Goal: Information Seeking & Learning: Learn about a topic

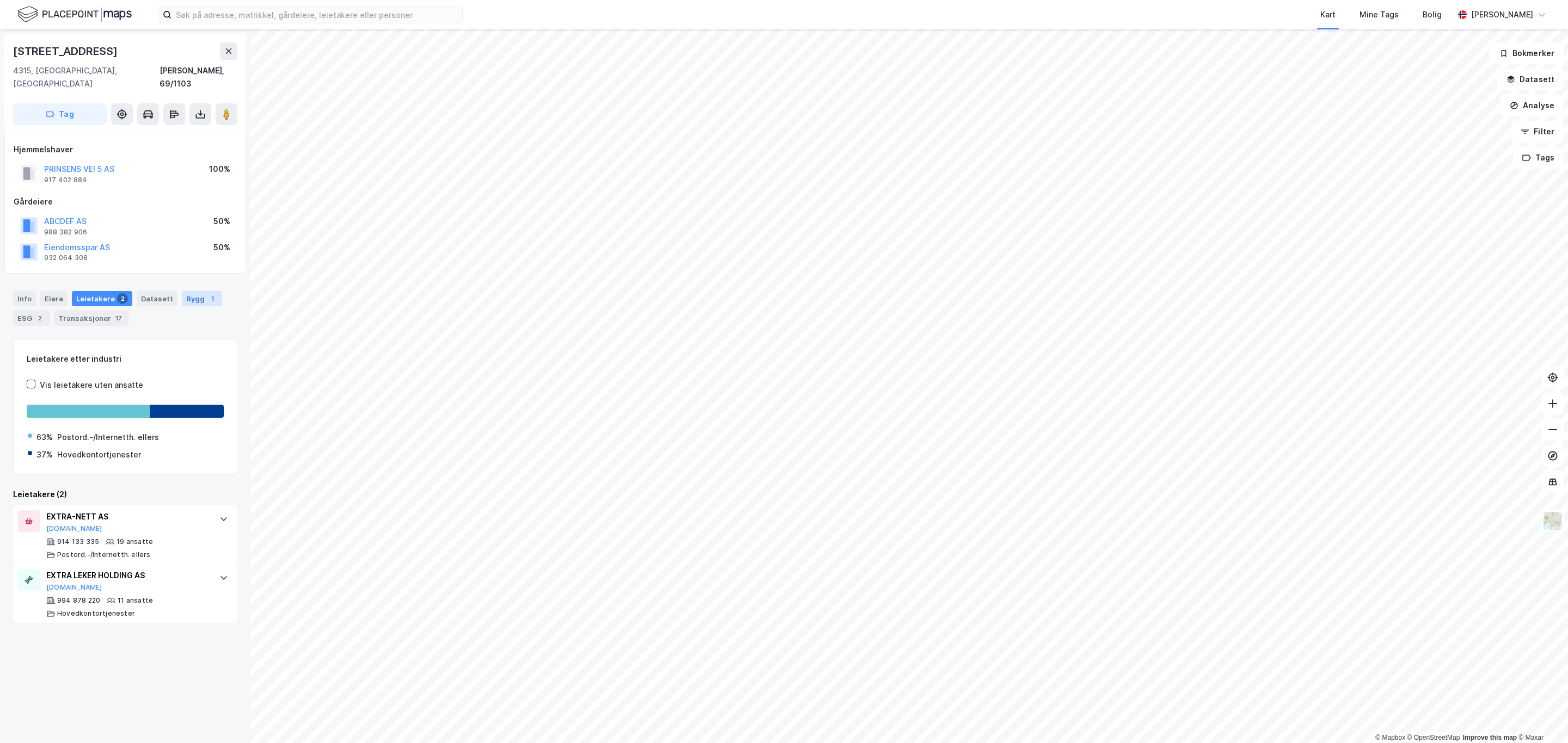
click at [187, 291] on div "Bygg 1" at bounding box center [202, 298] width 40 height 15
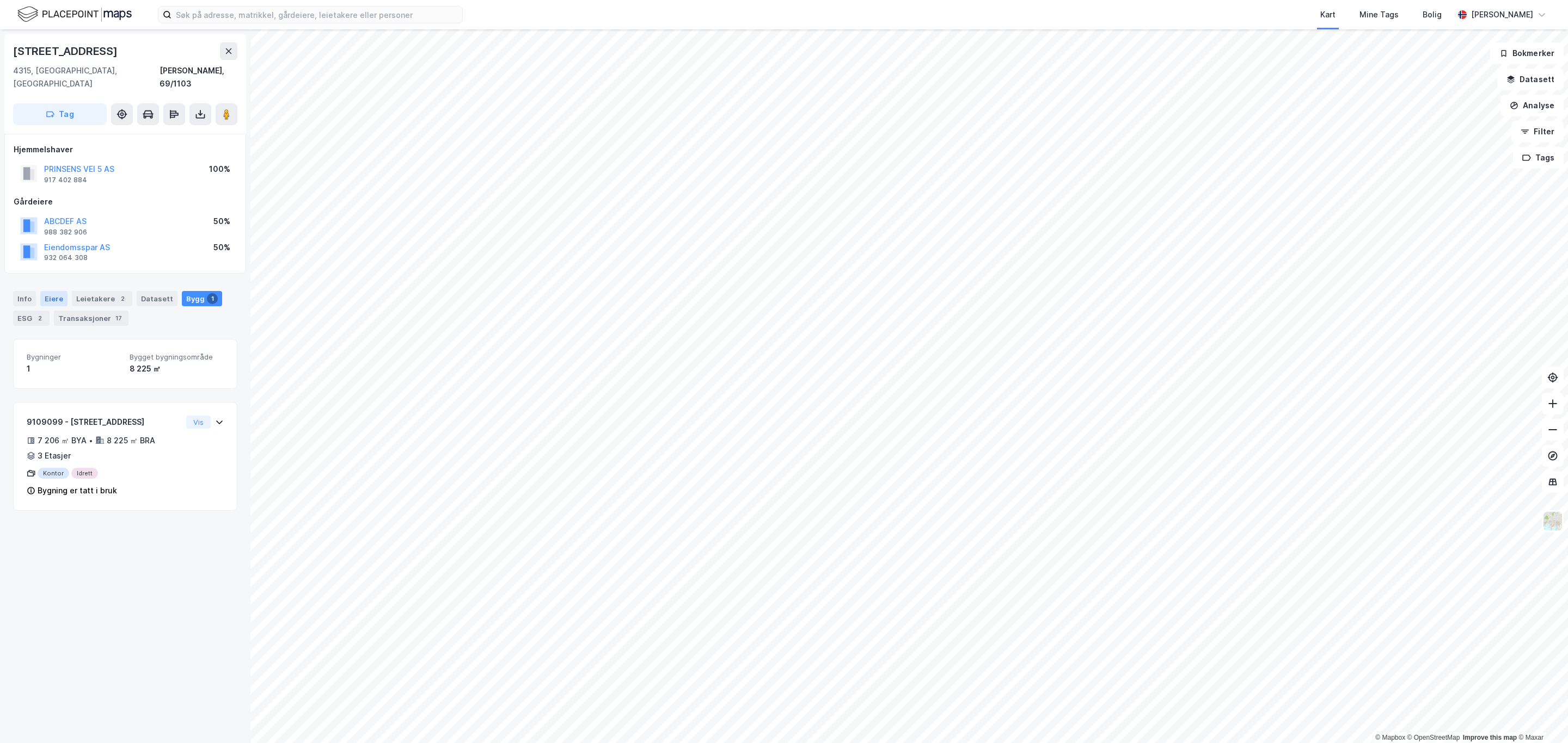
click at [53, 291] on div "Eiere" at bounding box center [54, 298] width 27 height 15
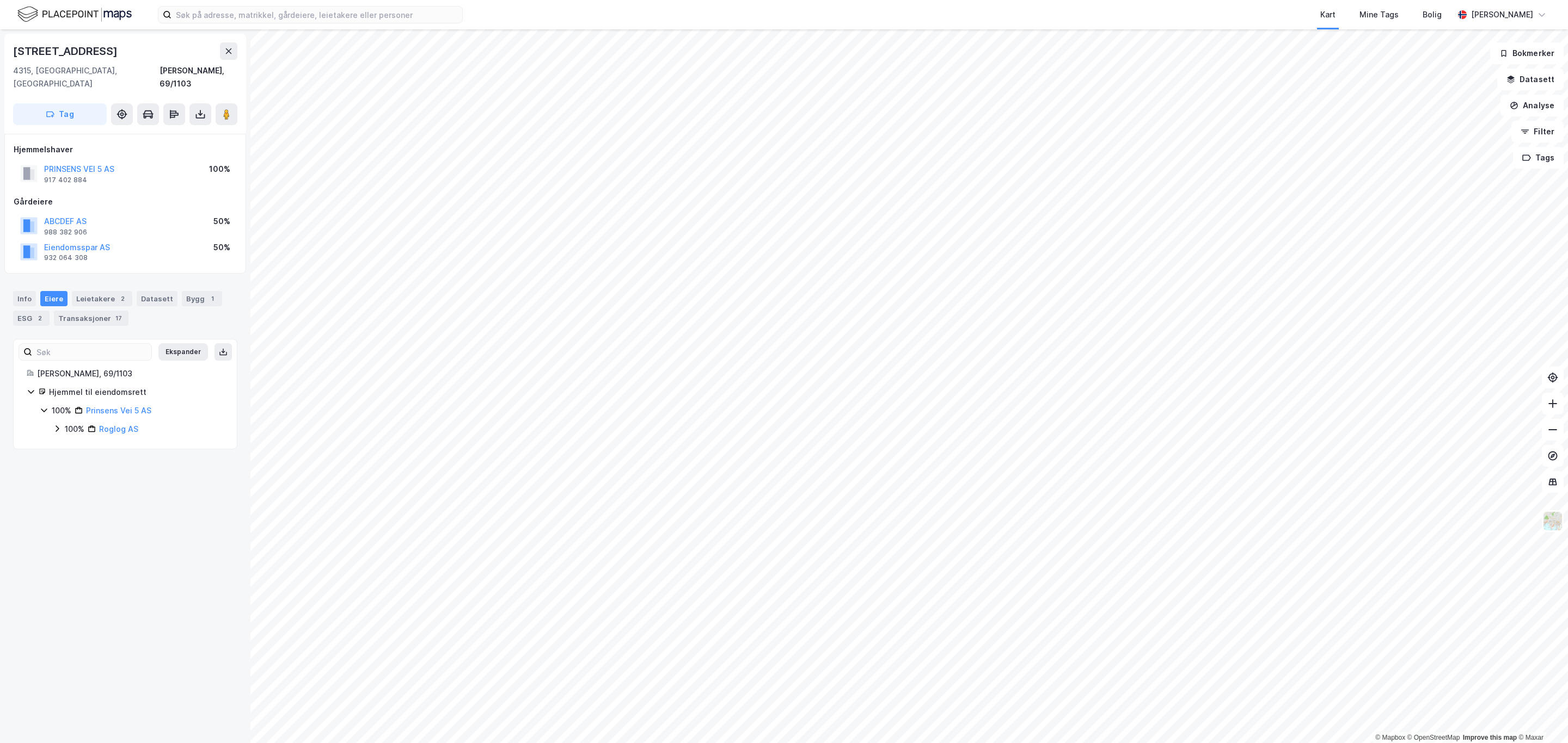
click at [57, 425] on icon at bounding box center [57, 429] width 3 height 7
click at [707, 743] on html "Kart Mine Tags Bolig Simen Standahl © Mapbox © OpenStreetMap Improve this map ©…" at bounding box center [784, 372] width 1568 height 743
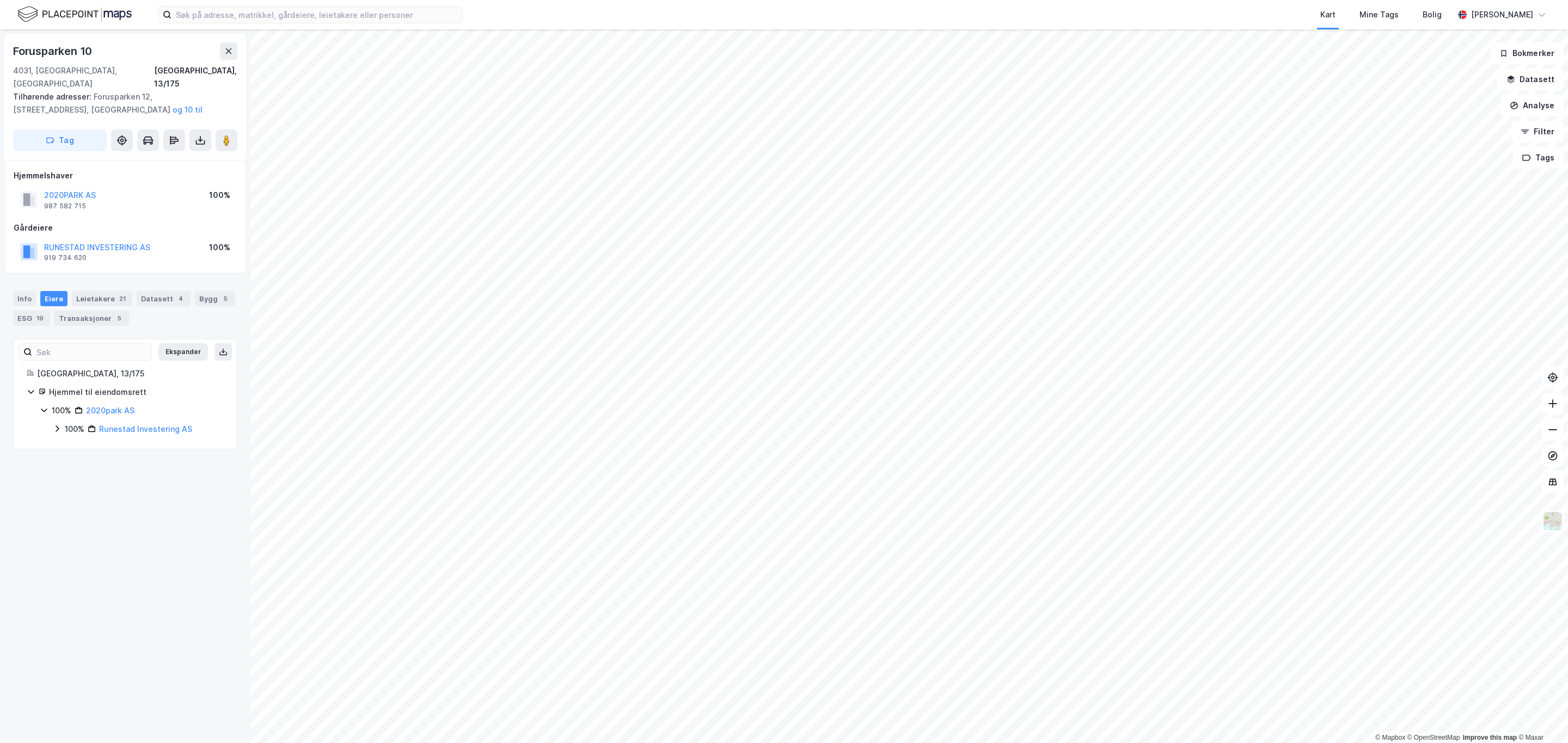
click at [48, 423] on div "100% 2020park AS 100% Runestad Investering AS" at bounding box center [132, 420] width 184 height 32
click at [53, 425] on icon at bounding box center [57, 429] width 9 height 9
drag, startPoint x: 58, startPoint y: 437, endPoint x: 73, endPoint y: 433, distance: 15.5
click at [62, 436] on div "100% Runestad Investering AS 100% Runestad Holding AS" at bounding box center [138, 438] width 171 height 32
click at [73, 443] on icon at bounding box center [70, 447] width 9 height 9
